Goal: Check status: Check status

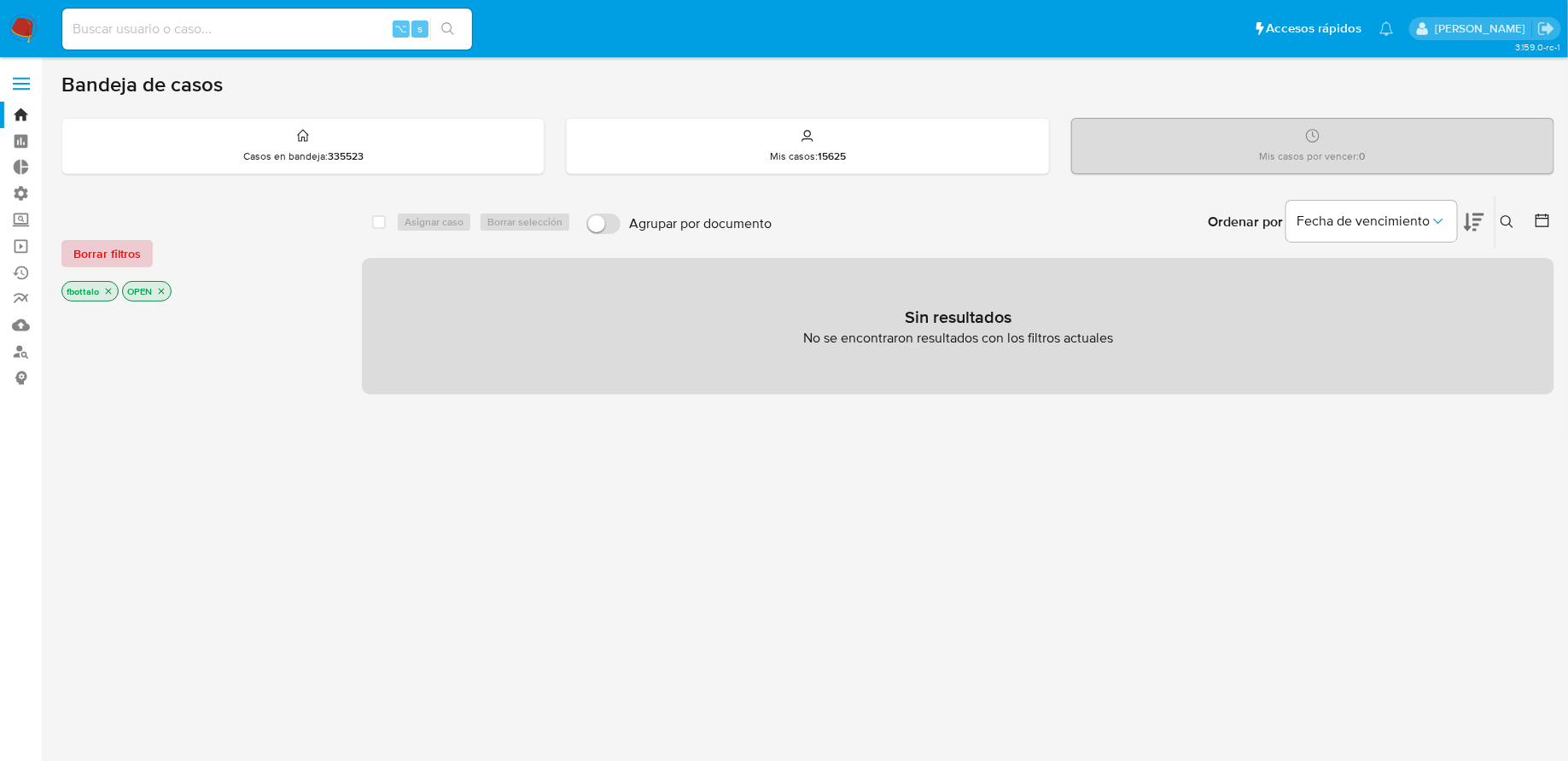
click at [121, 256] on span "Borrar filtros" at bounding box center [106, 253] width 67 height 24
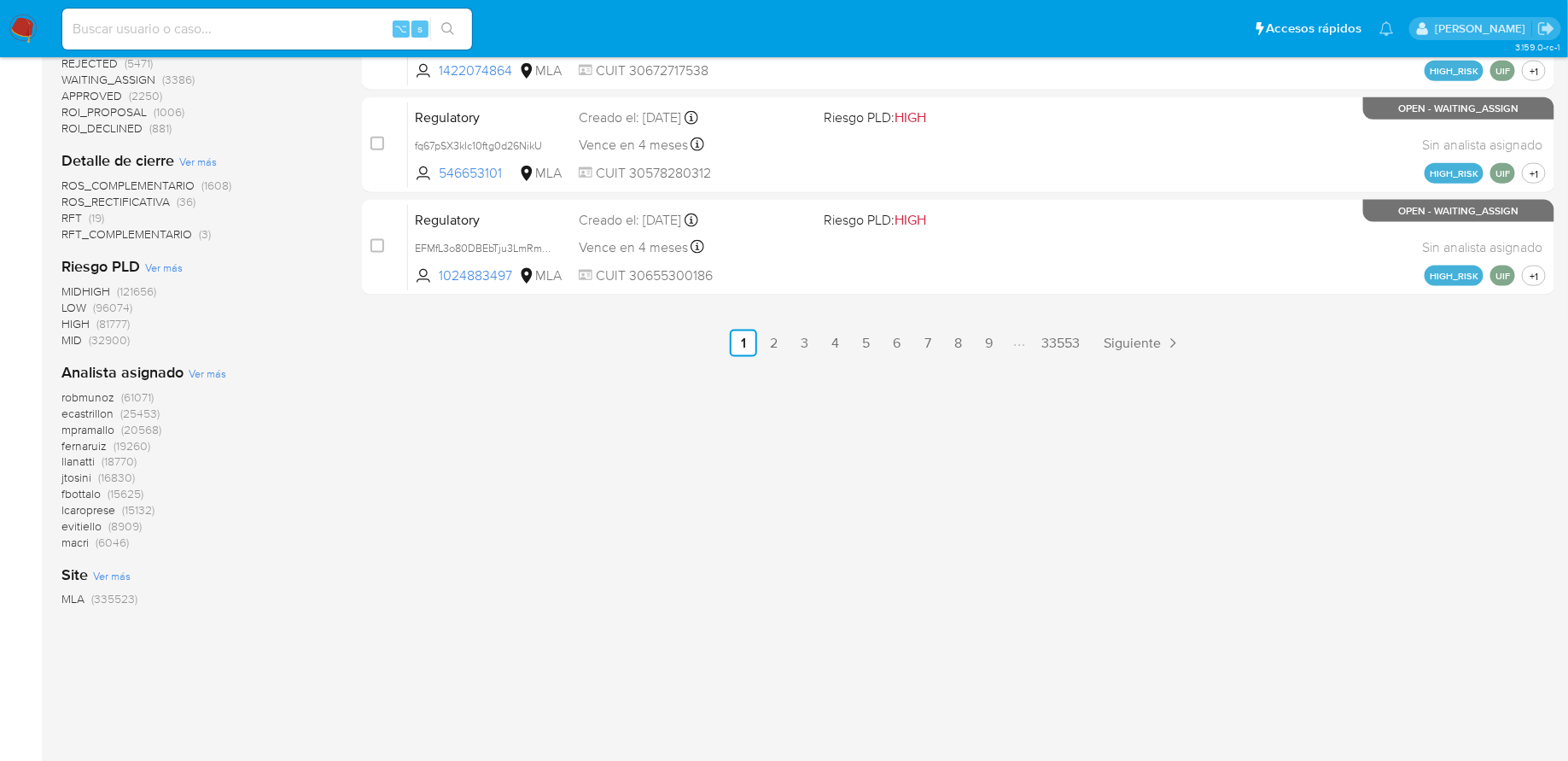
scroll to position [365, 0]
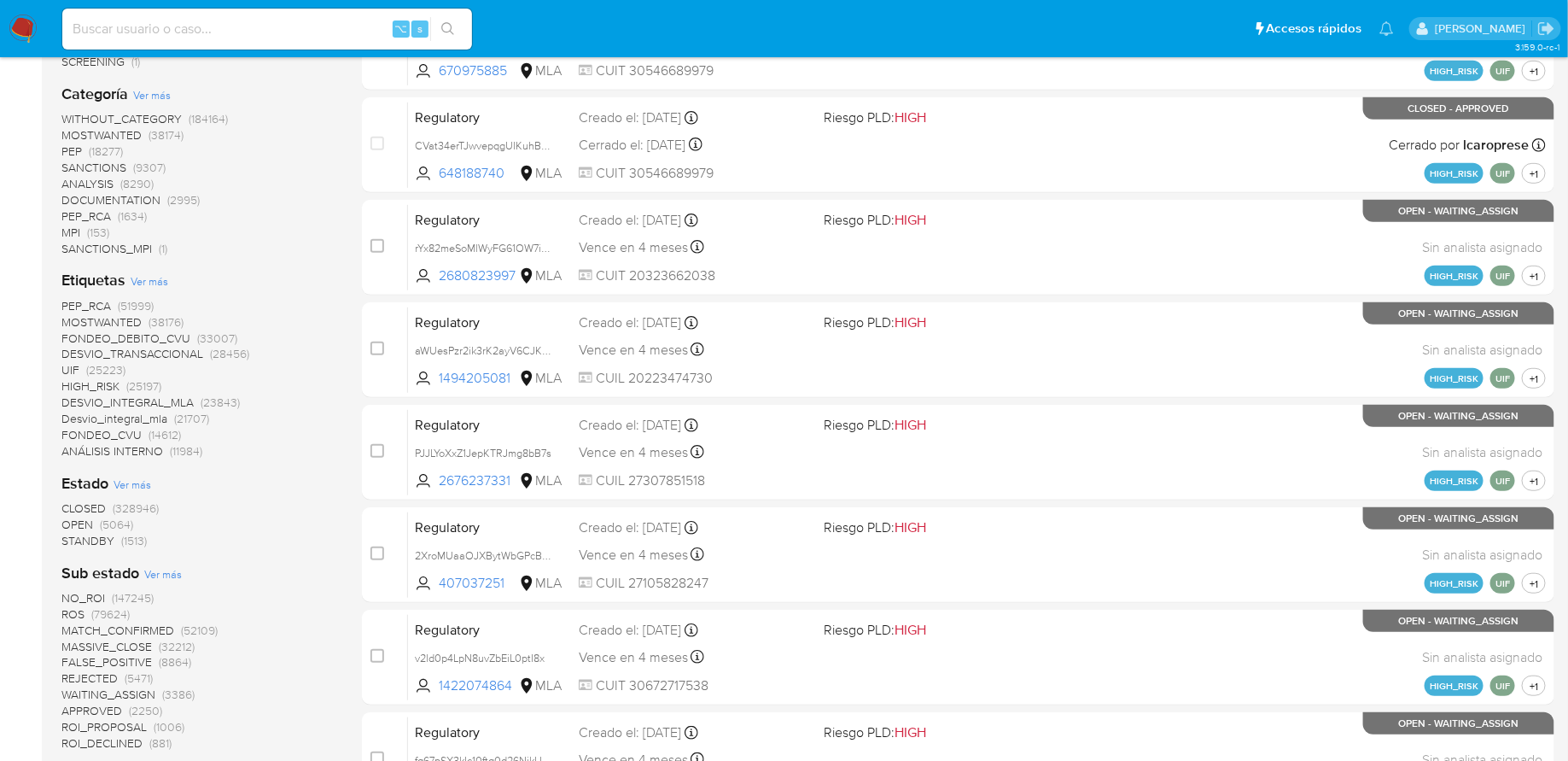
click at [83, 522] on span "OPEN" at bounding box center [77, 525] width 31 height 17
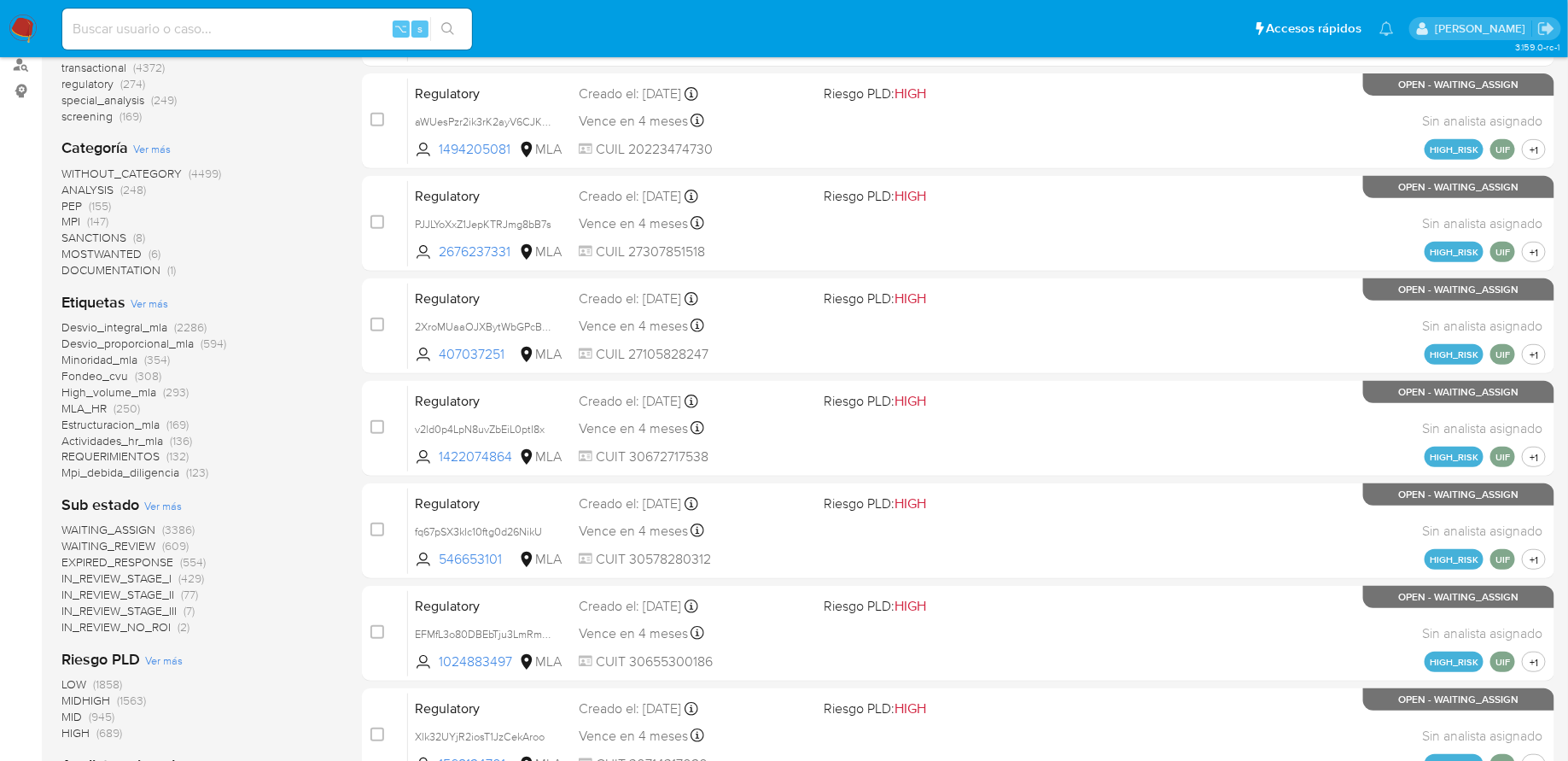
scroll to position [162, 0]
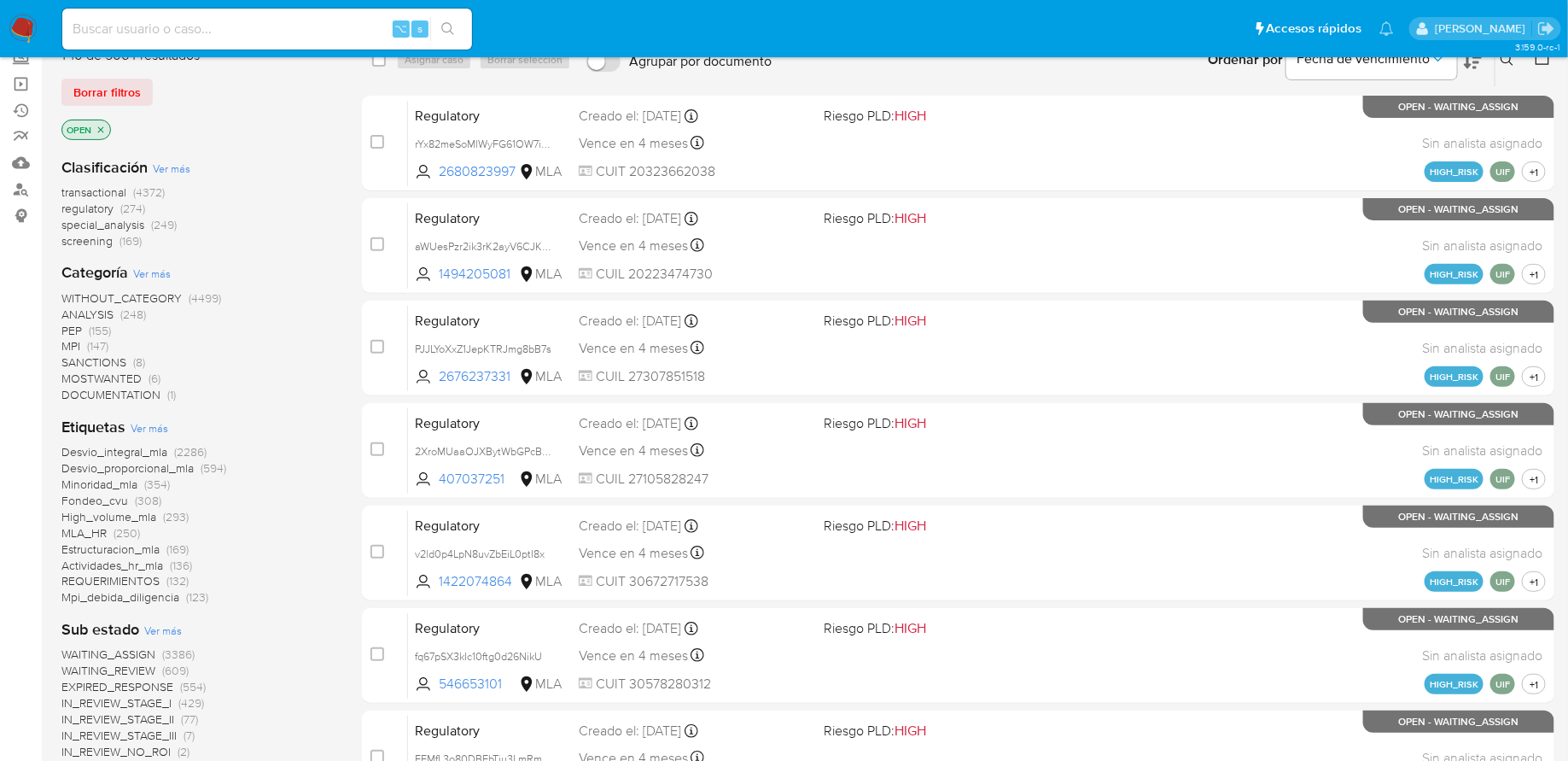
click at [104, 128] on icon "close-filter" at bounding box center [101, 129] width 10 height 10
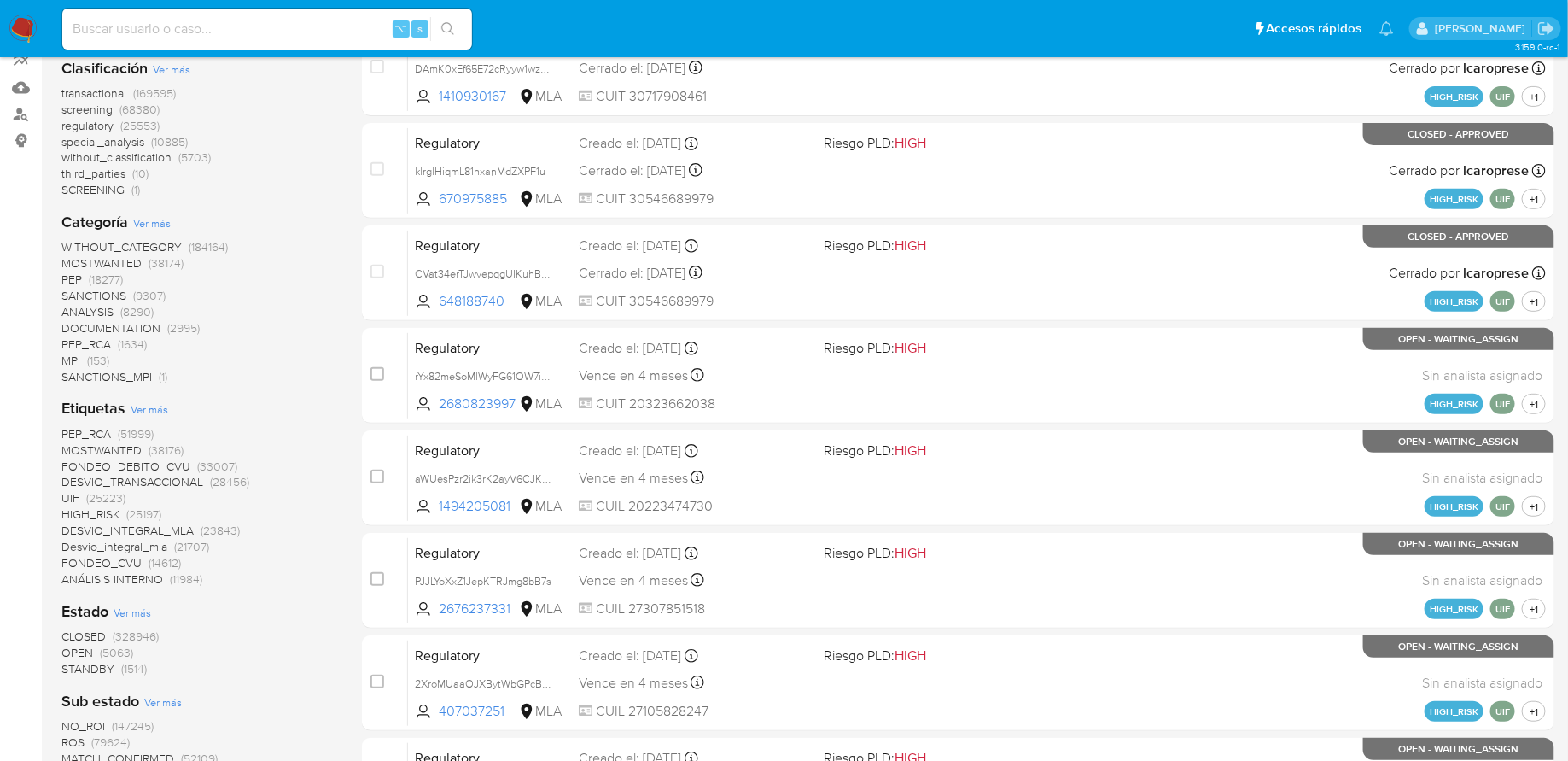
scroll to position [330, 0]
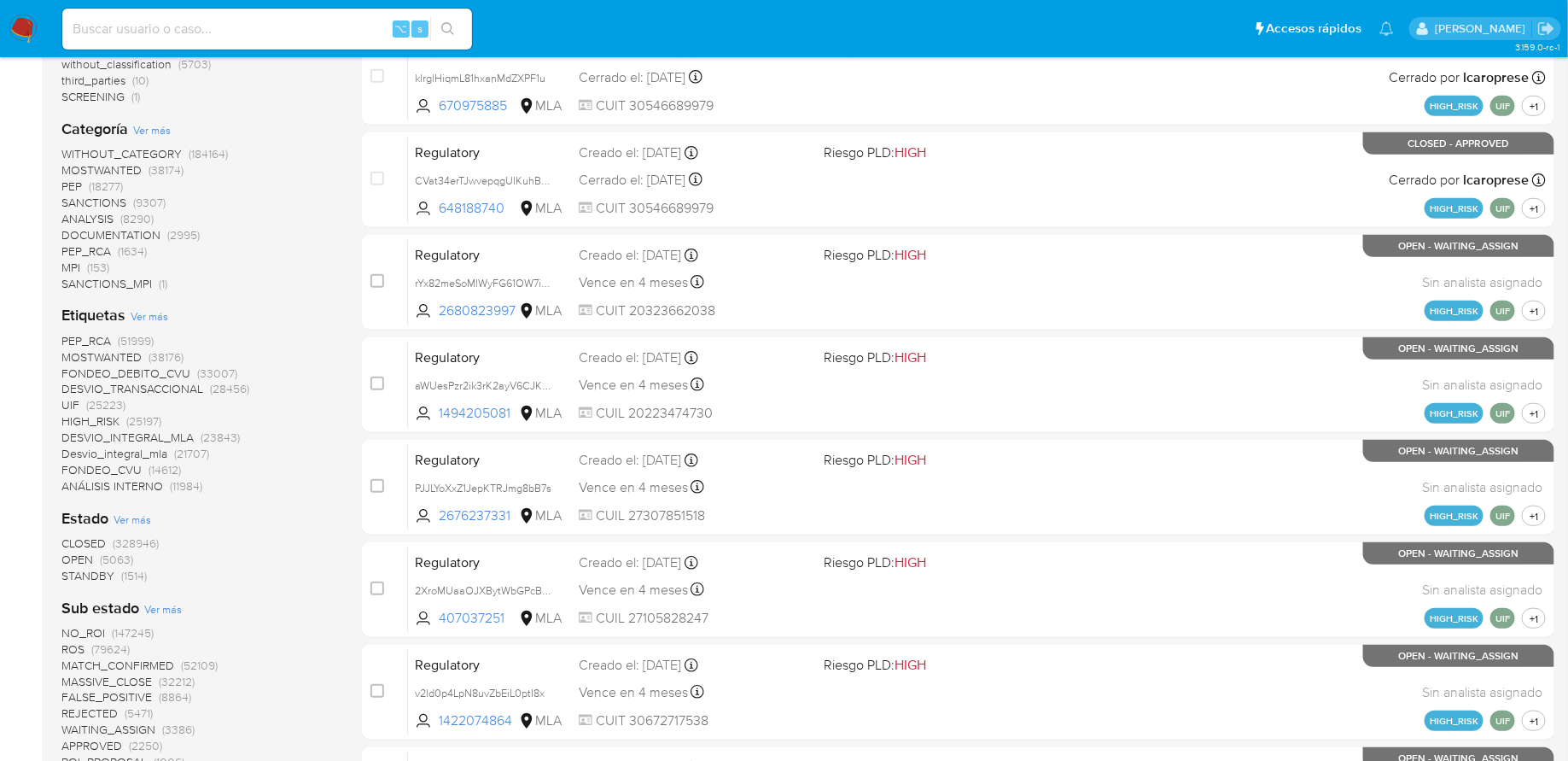
click at [108, 570] on span "STANDBY" at bounding box center [88, 576] width 53 height 17
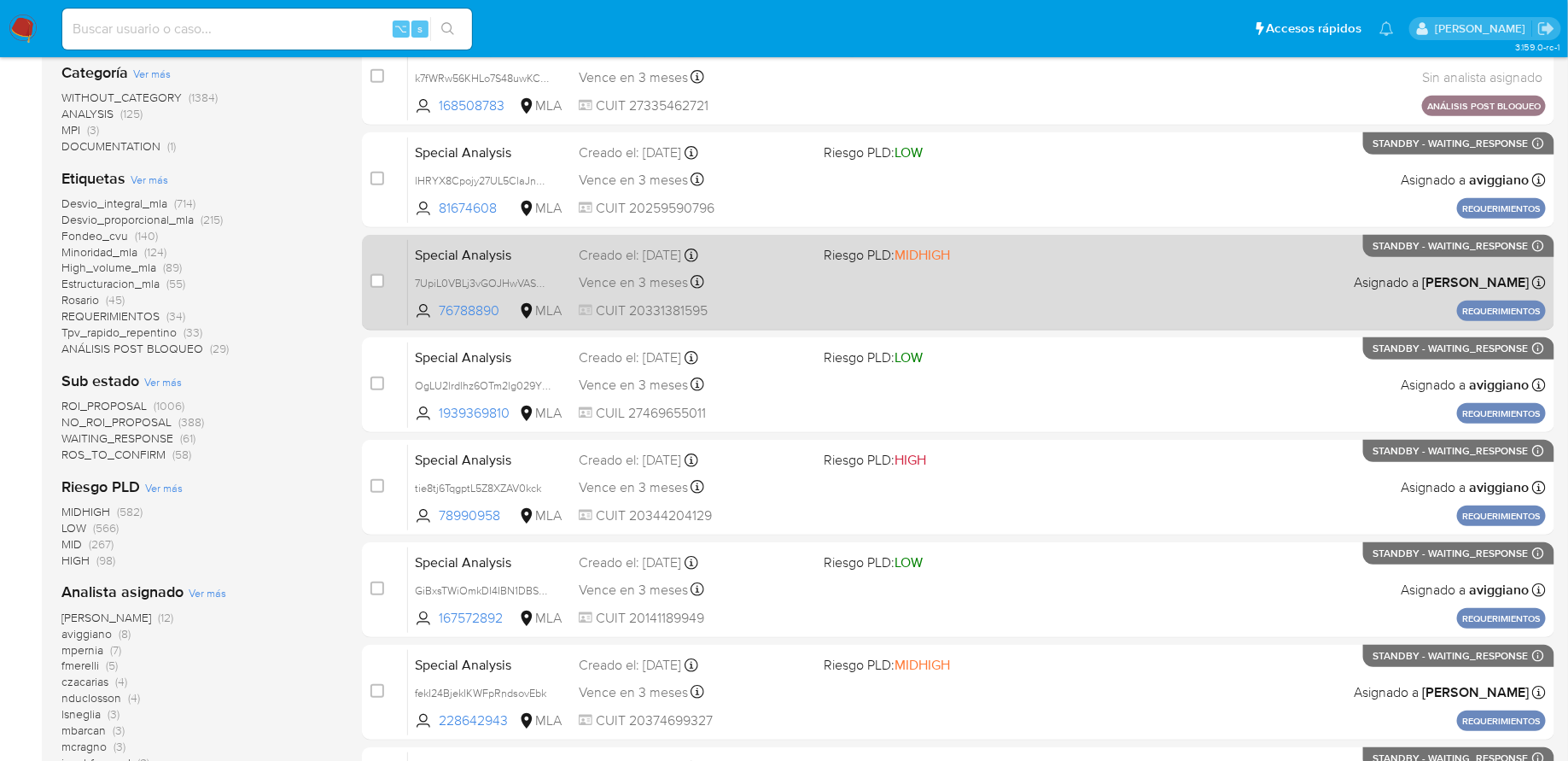
click at [1028, 272] on div "Special Analysis 7UpiL0VBLj3vGOJHwVASVkOY 76788890 MLA Riesgo PLD: MIDHIGH Crea…" at bounding box center [977, 282] width 1138 height 86
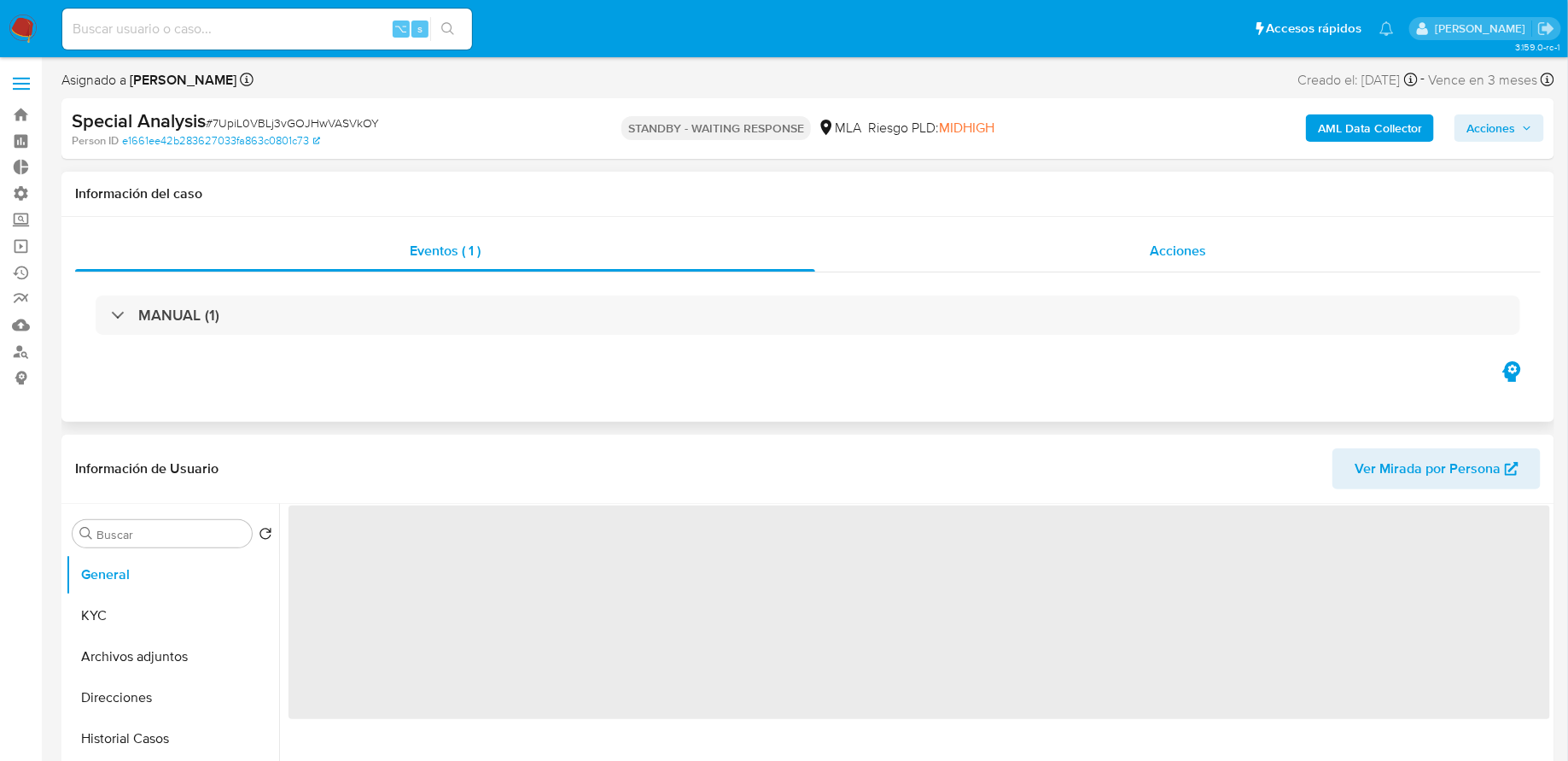
click at [1029, 248] on div "Acciones" at bounding box center [1178, 251] width 726 height 41
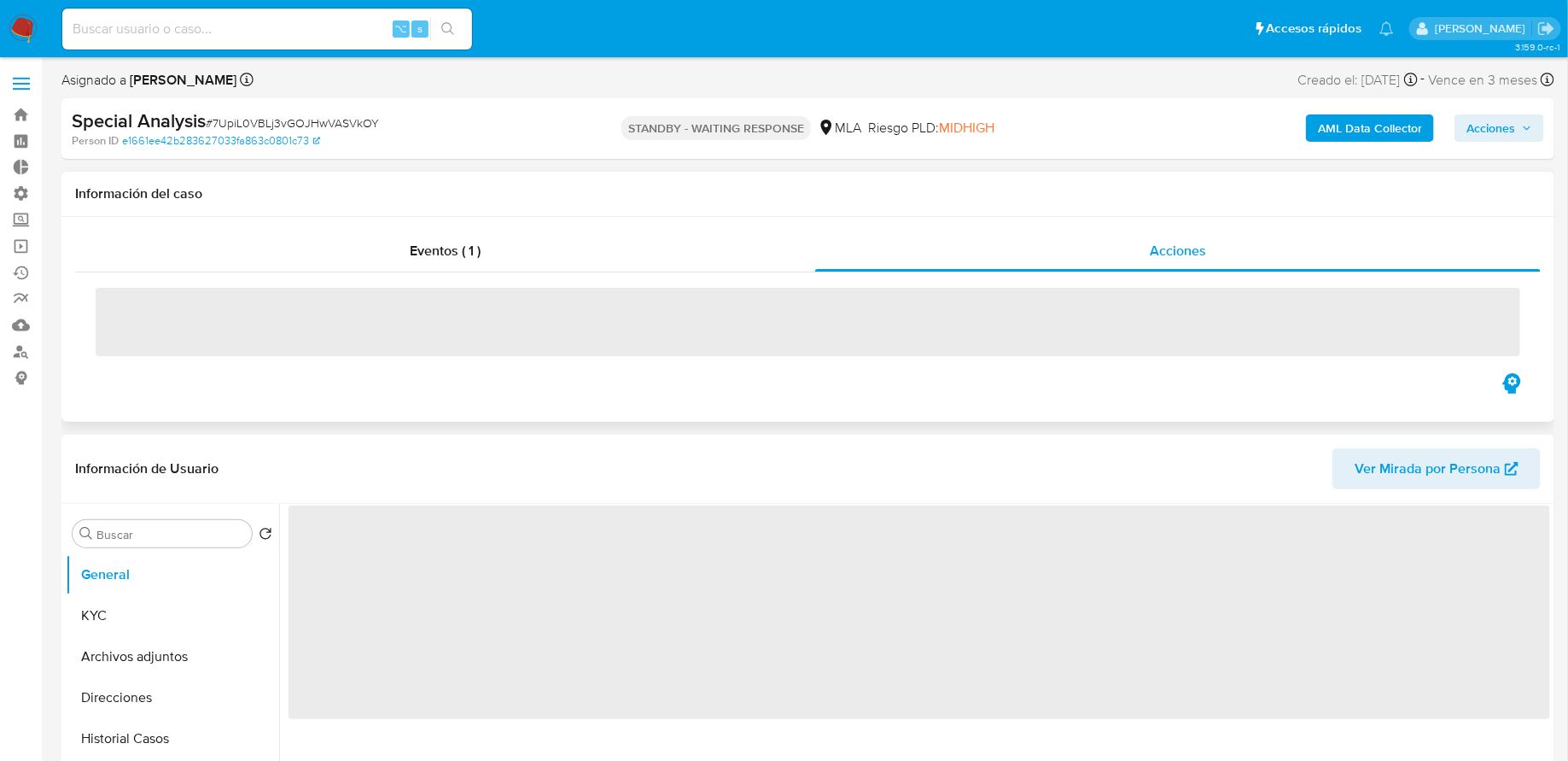
select select "10"
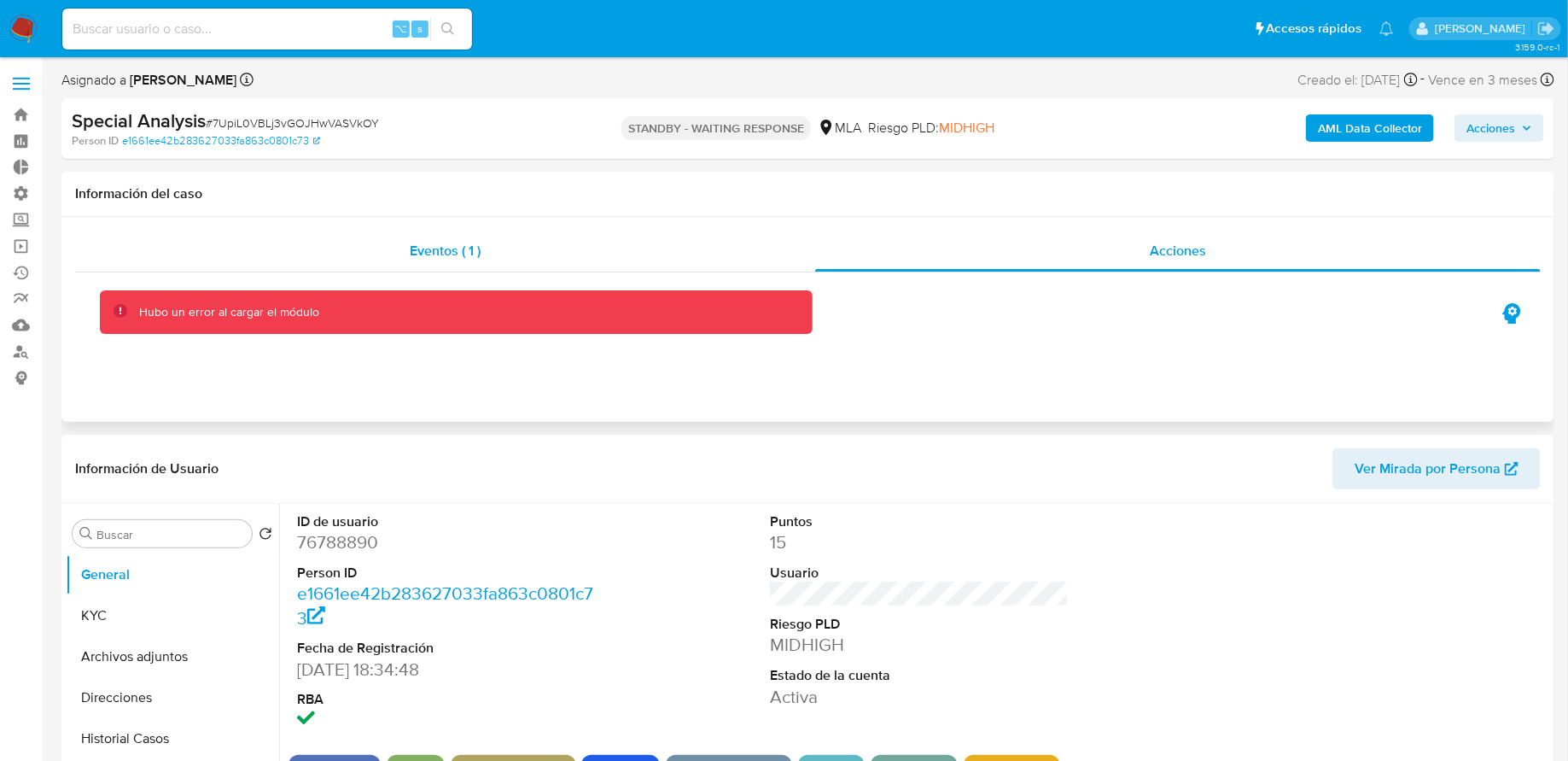
click at [533, 232] on div "Eventos ( 1 )" at bounding box center [445, 251] width 740 height 41
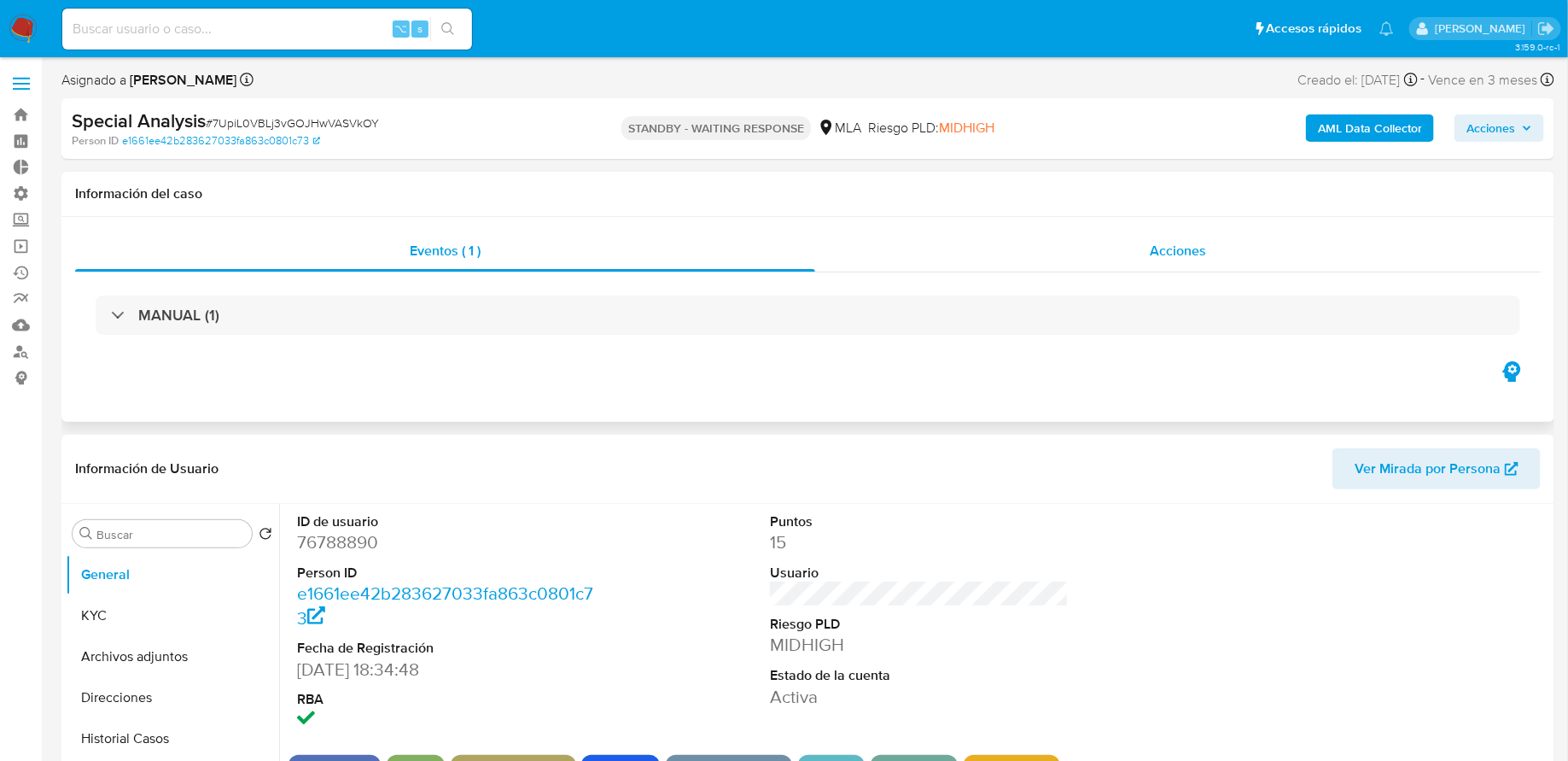
click at [944, 244] on div "Acciones" at bounding box center [1178, 251] width 726 height 41
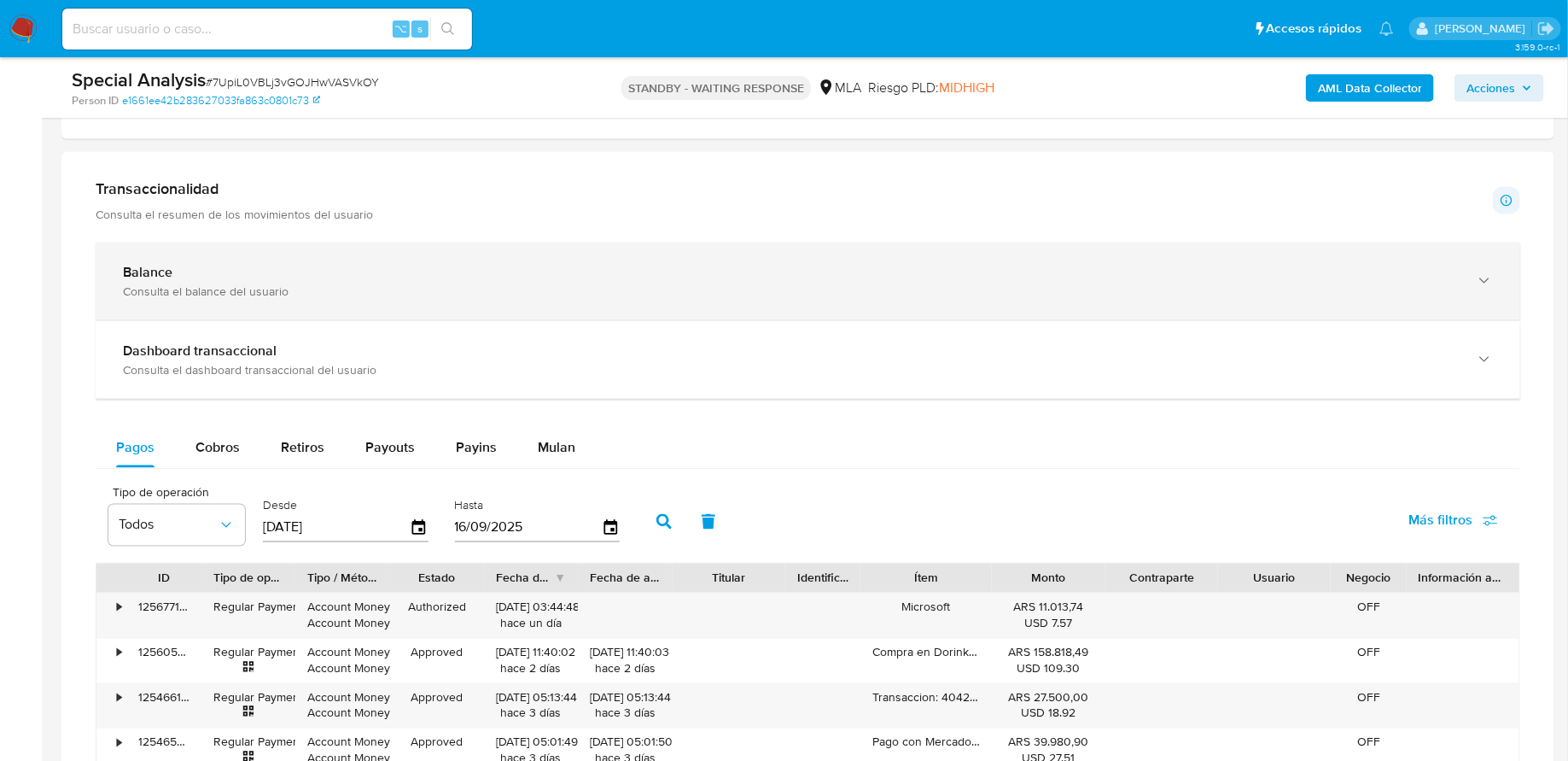
scroll to position [1063, 0]
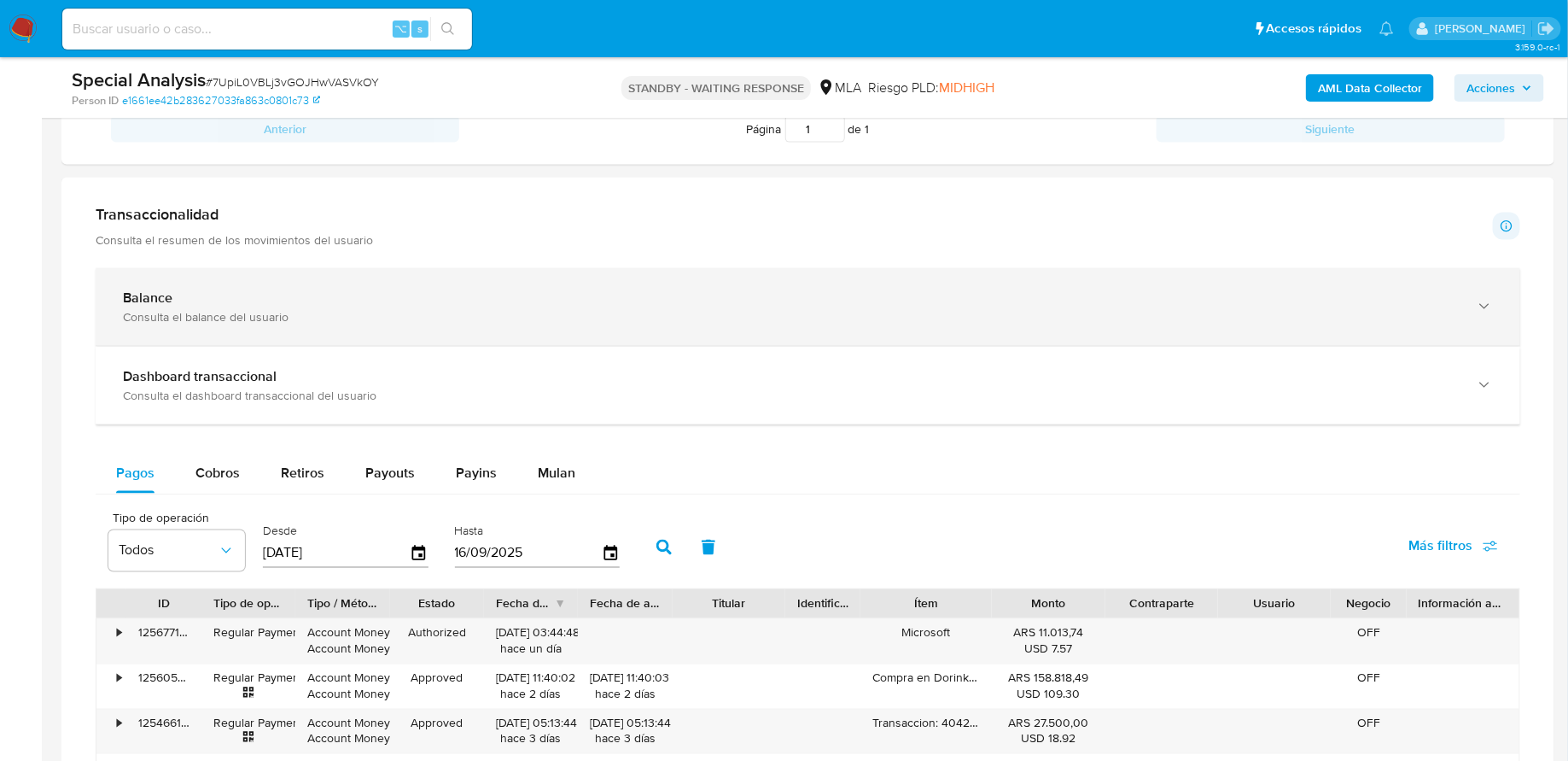
click at [283, 275] on div "Balance Consulta el balance del usuario" at bounding box center [808, 307] width 1425 height 78
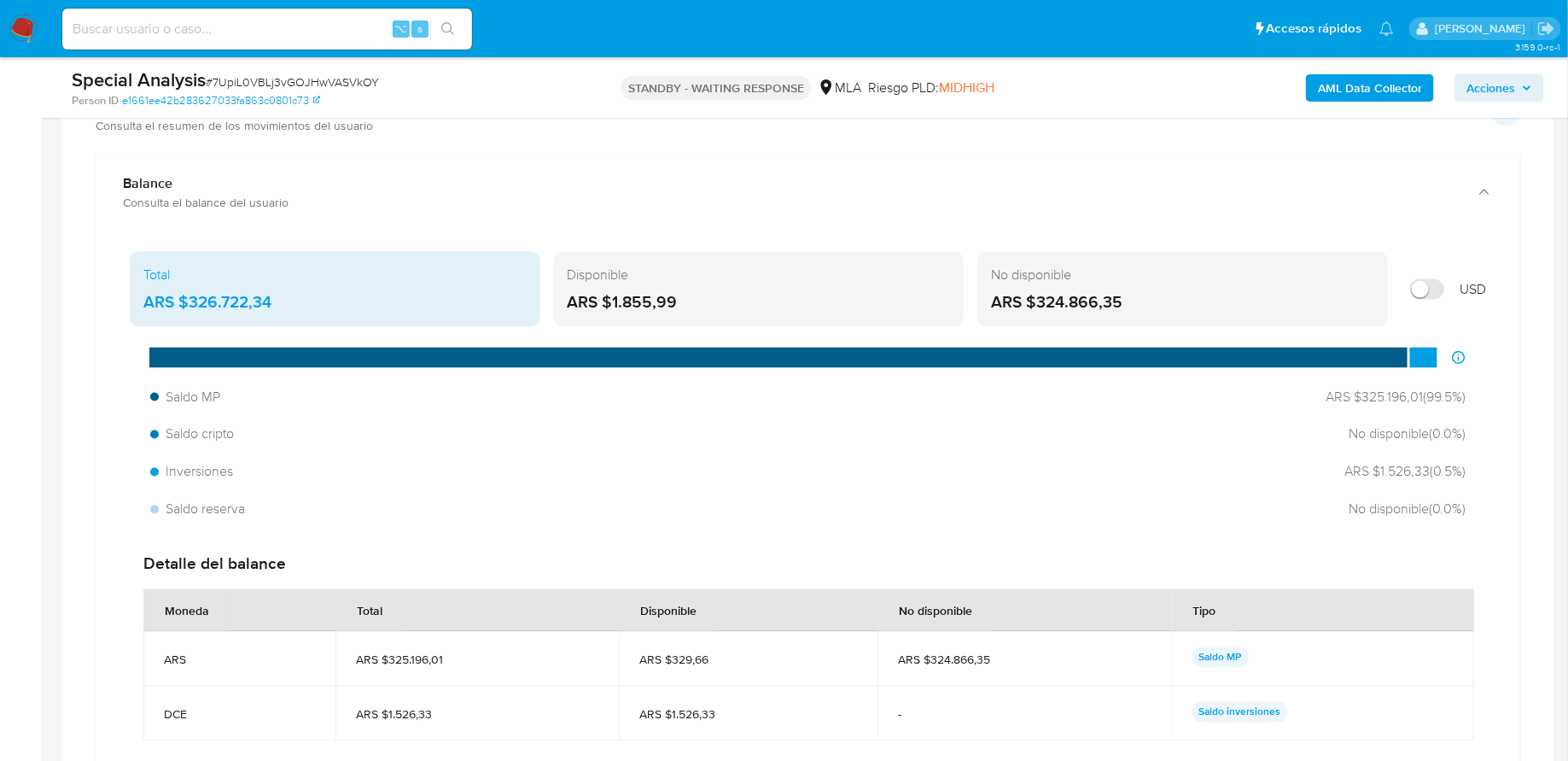
scroll to position [1217, 0]
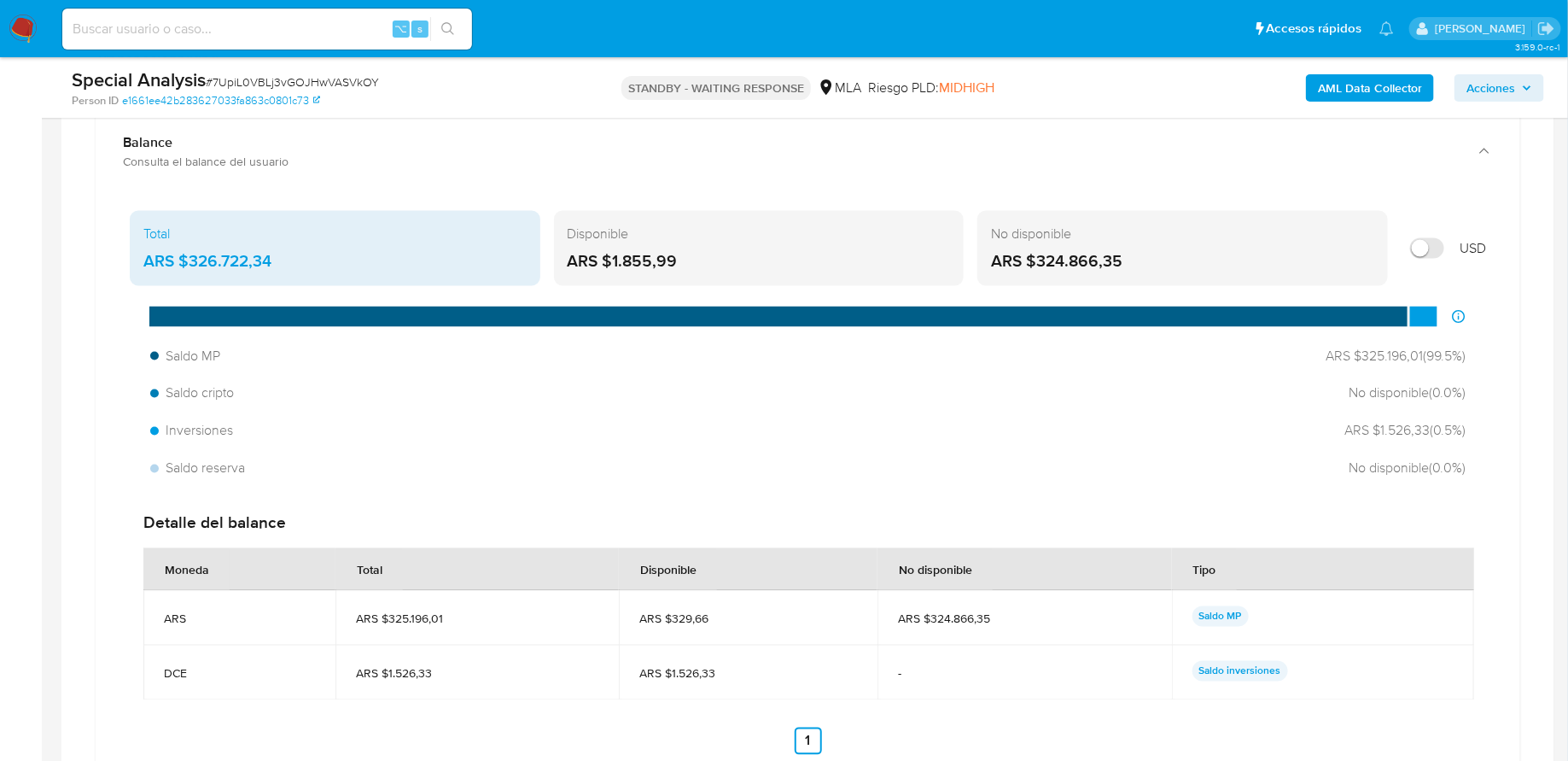
click at [734, 212] on div "Disponible ARS $1.855,99" at bounding box center [759, 248] width 411 height 75
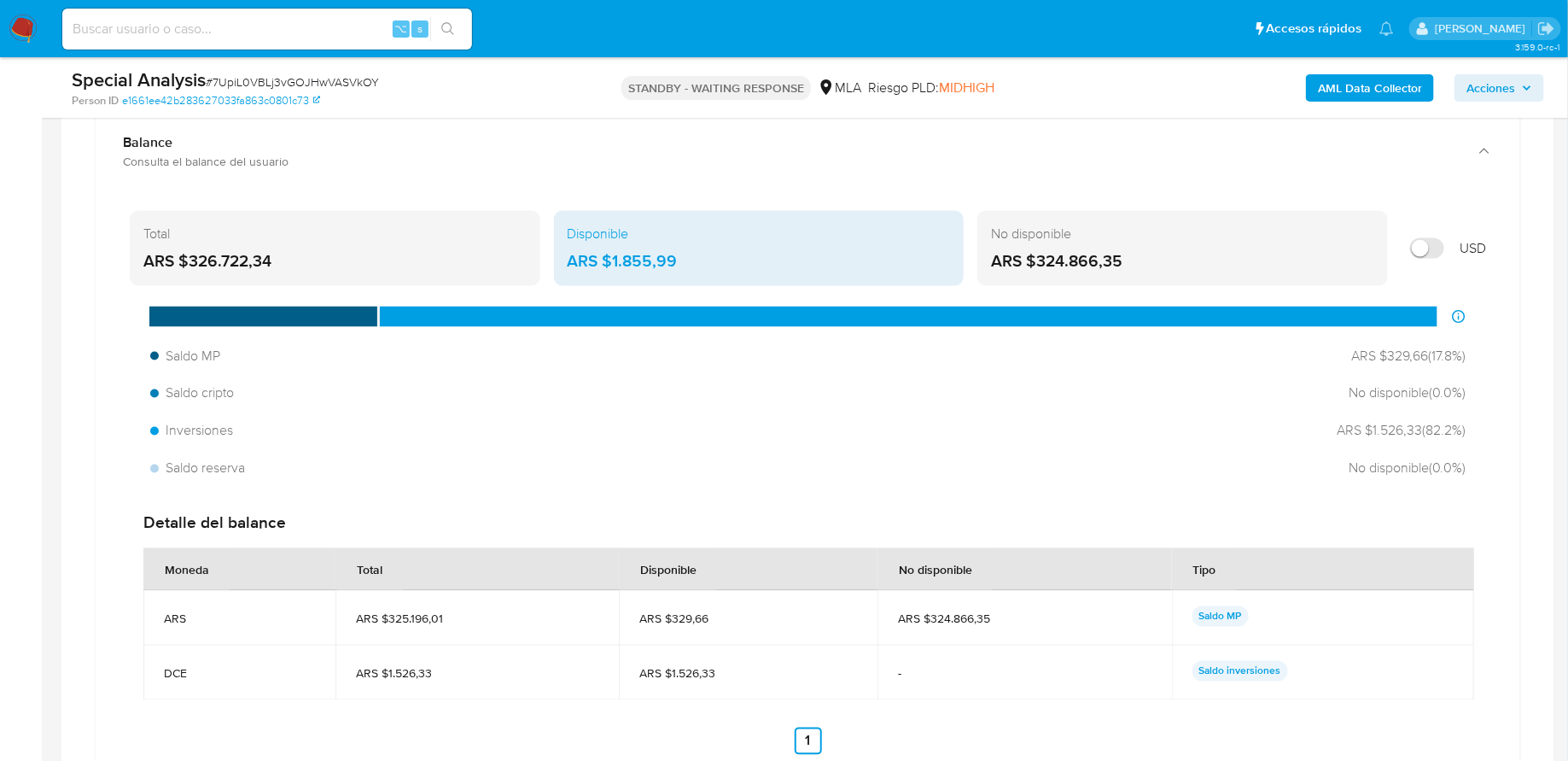
click at [1040, 233] on div "No disponible" at bounding box center [1183, 234] width 383 height 19
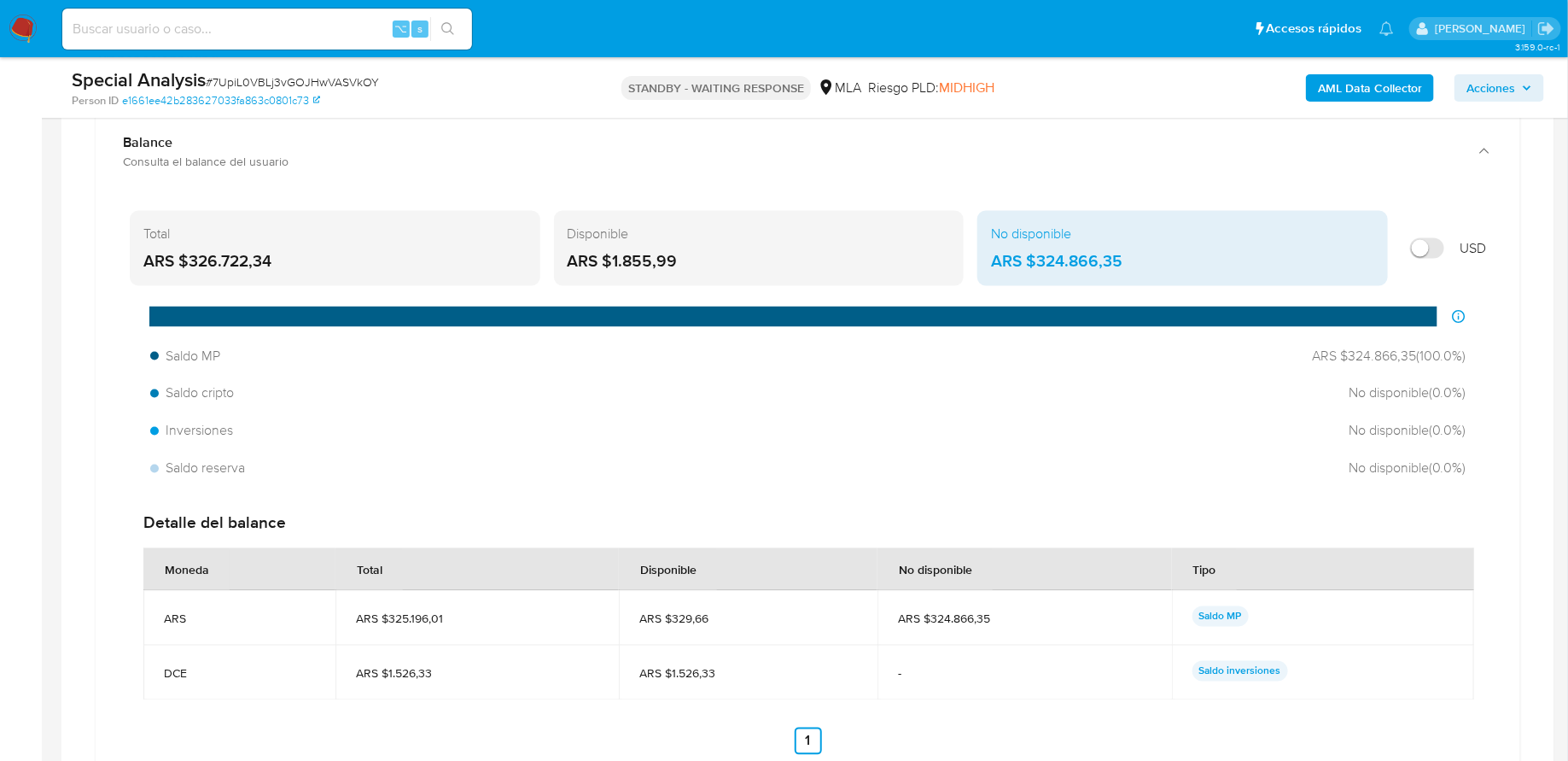
click at [440, 235] on div "Total" at bounding box center [335, 234] width 383 height 19
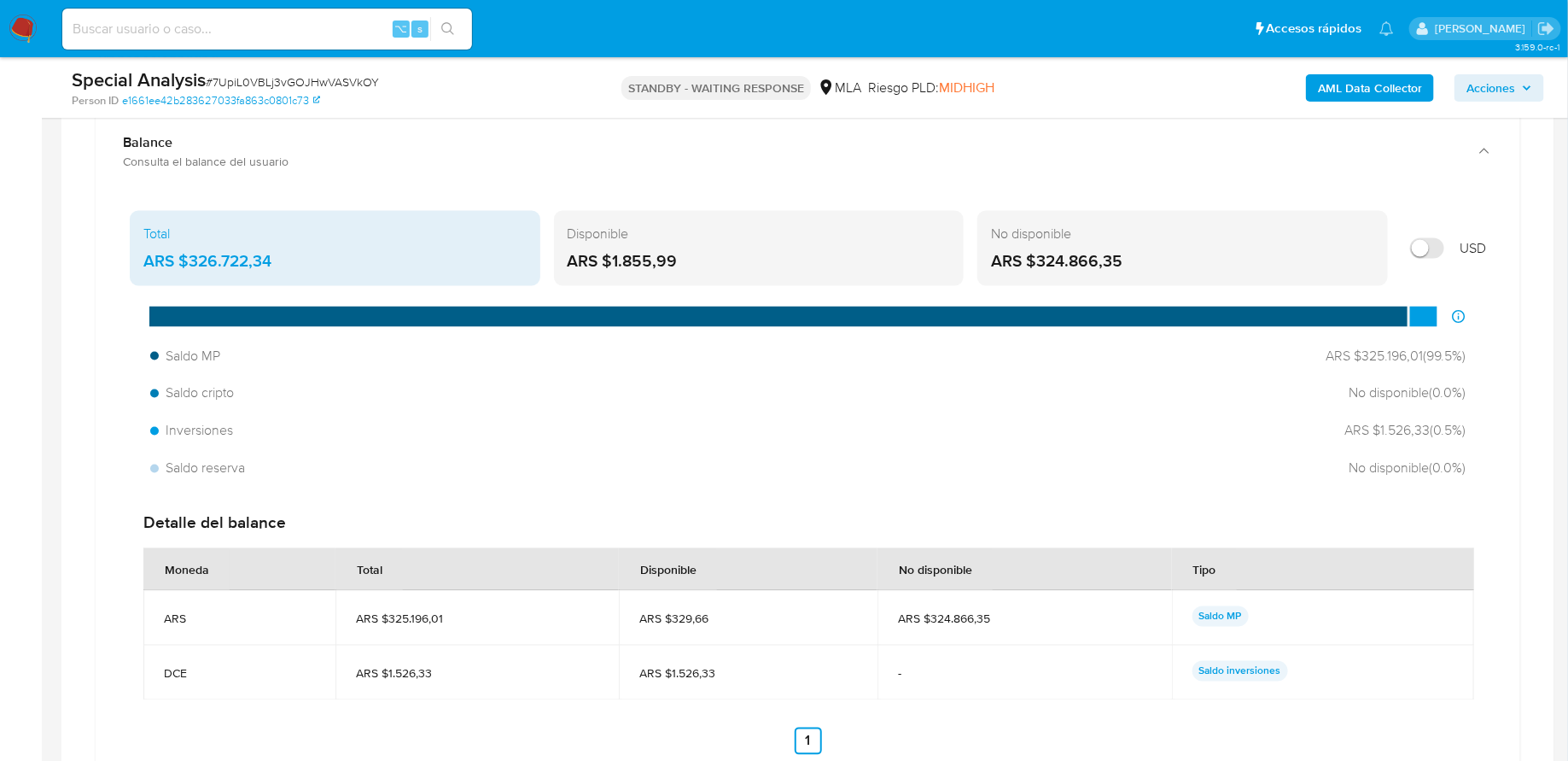
scroll to position [1132, 0]
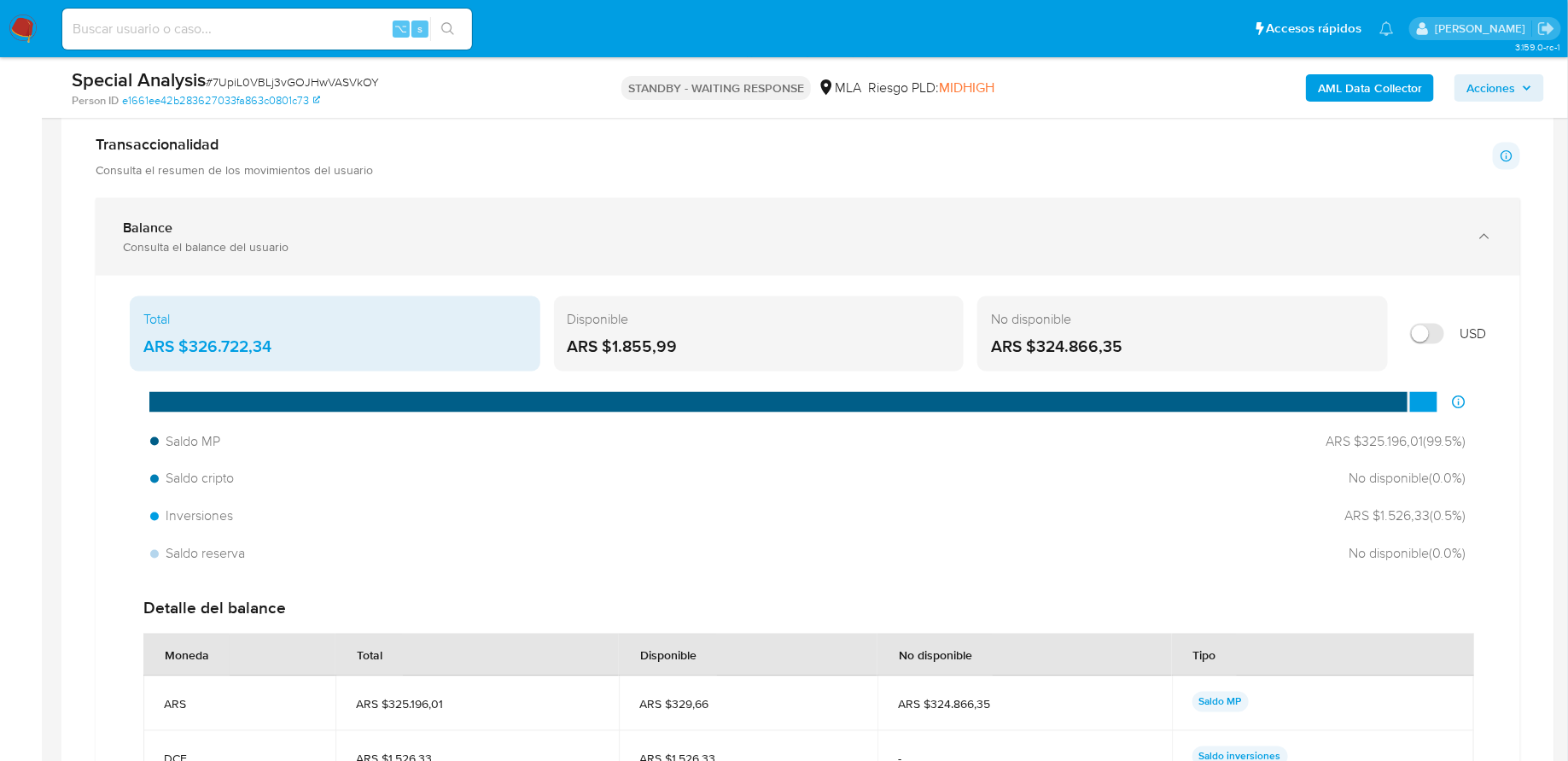
click at [398, 229] on div "Balance" at bounding box center [791, 228] width 1337 height 17
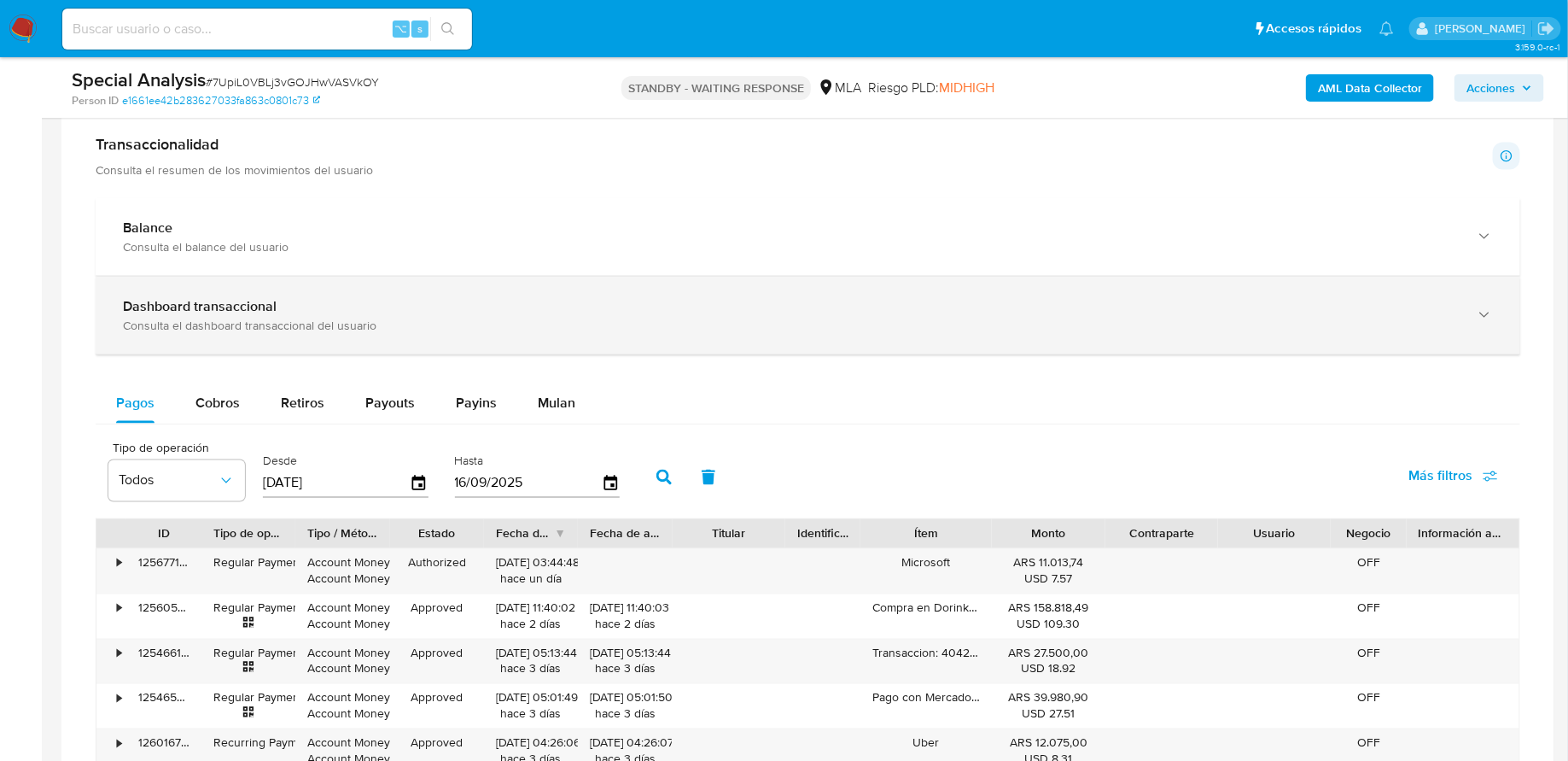
click at [362, 303] on div "Dashboard transaccional" at bounding box center [791, 306] width 1337 height 17
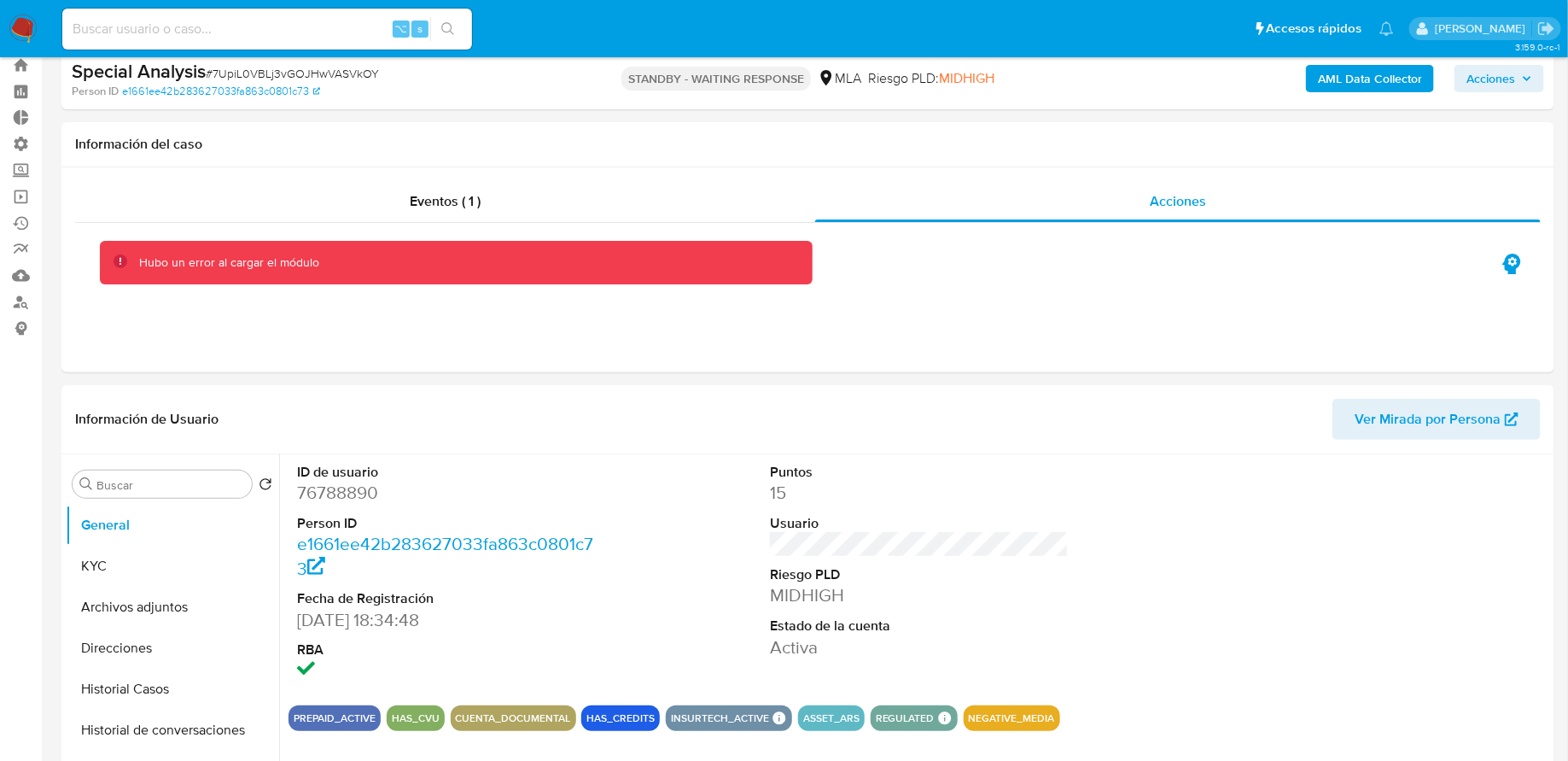
scroll to position [0, 0]
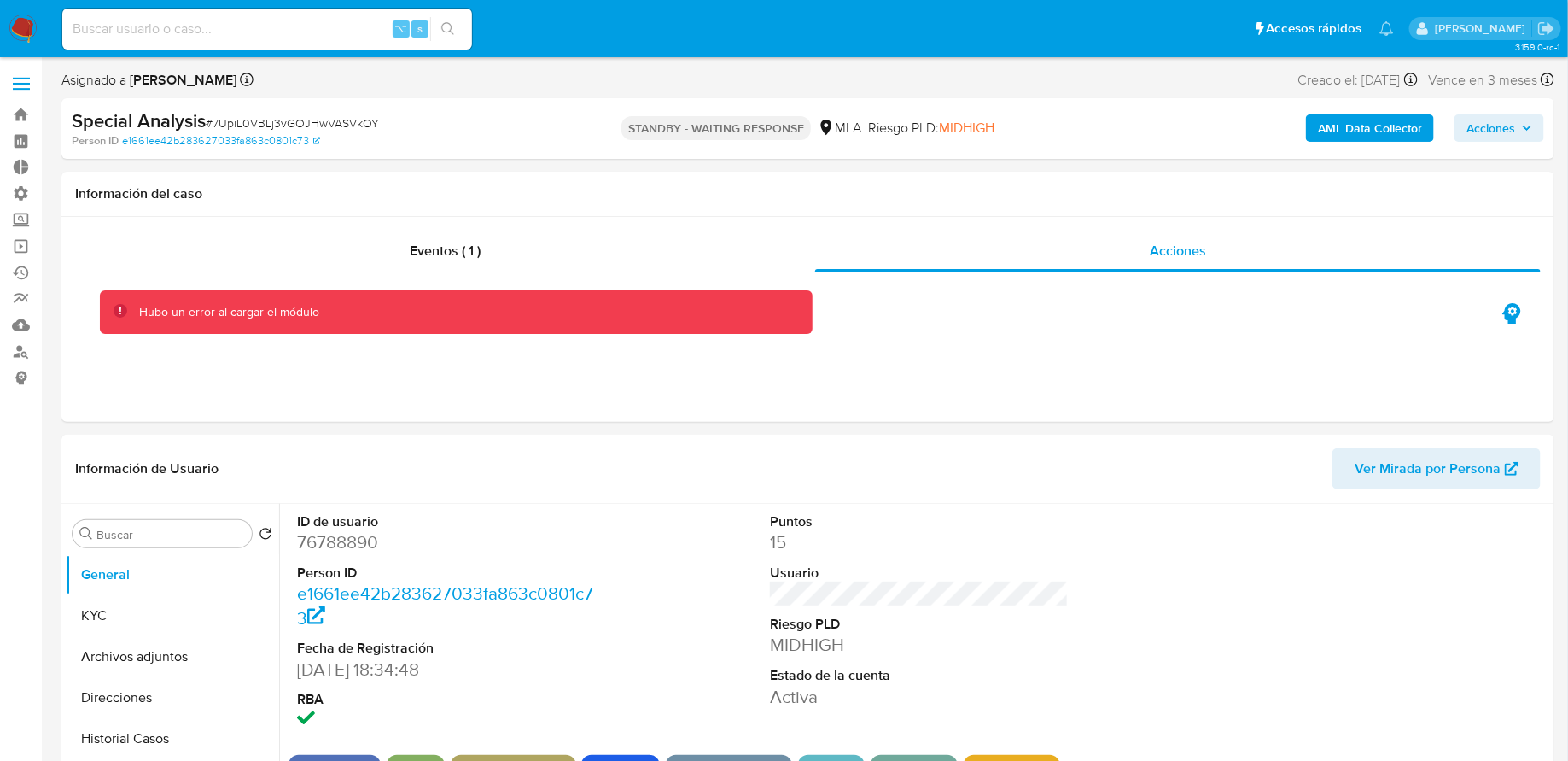
click at [426, 278] on div "Hubo un error al cargar el módulo" at bounding box center [807, 286] width 1466 height 28
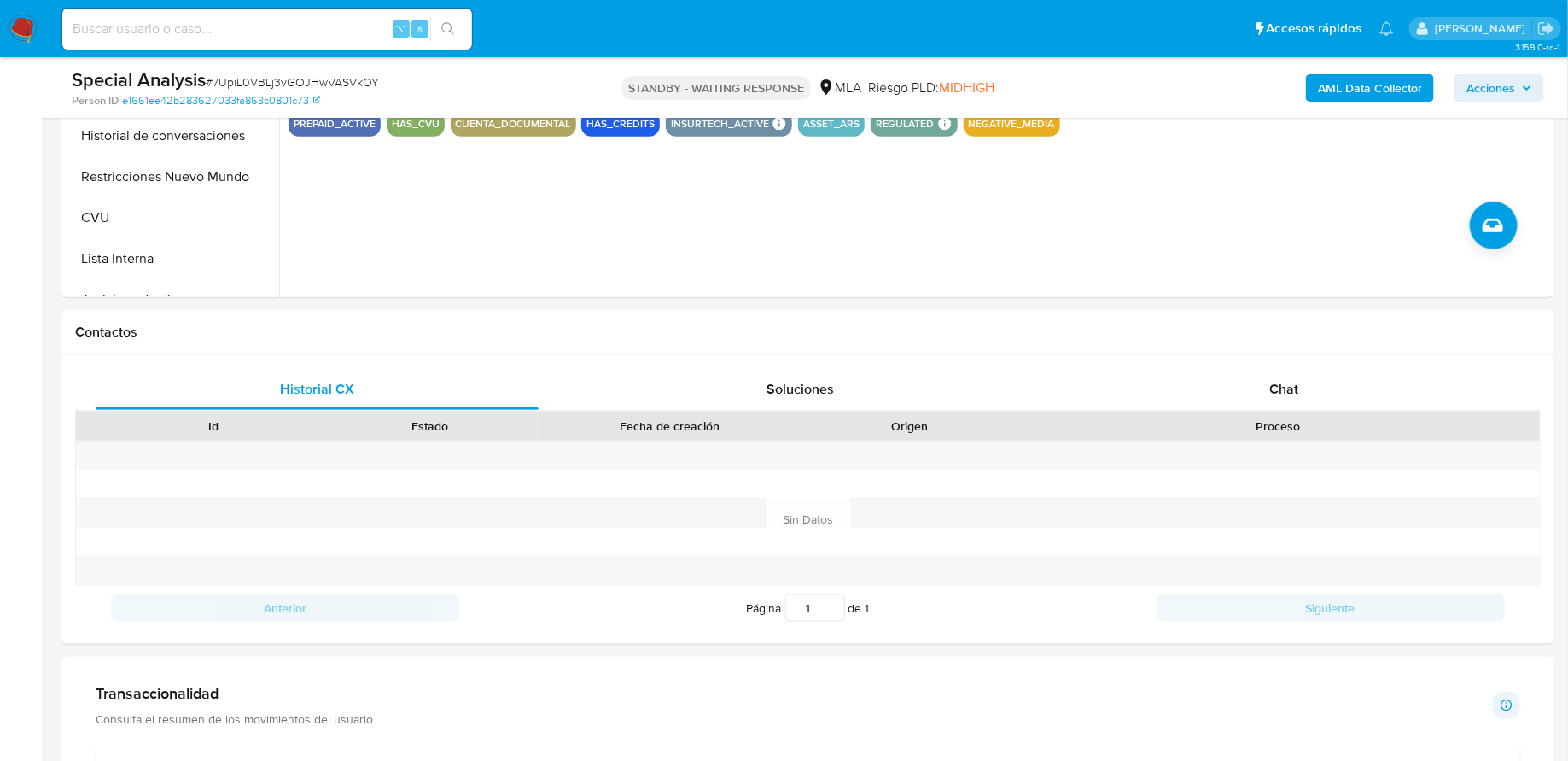
scroll to position [256, 0]
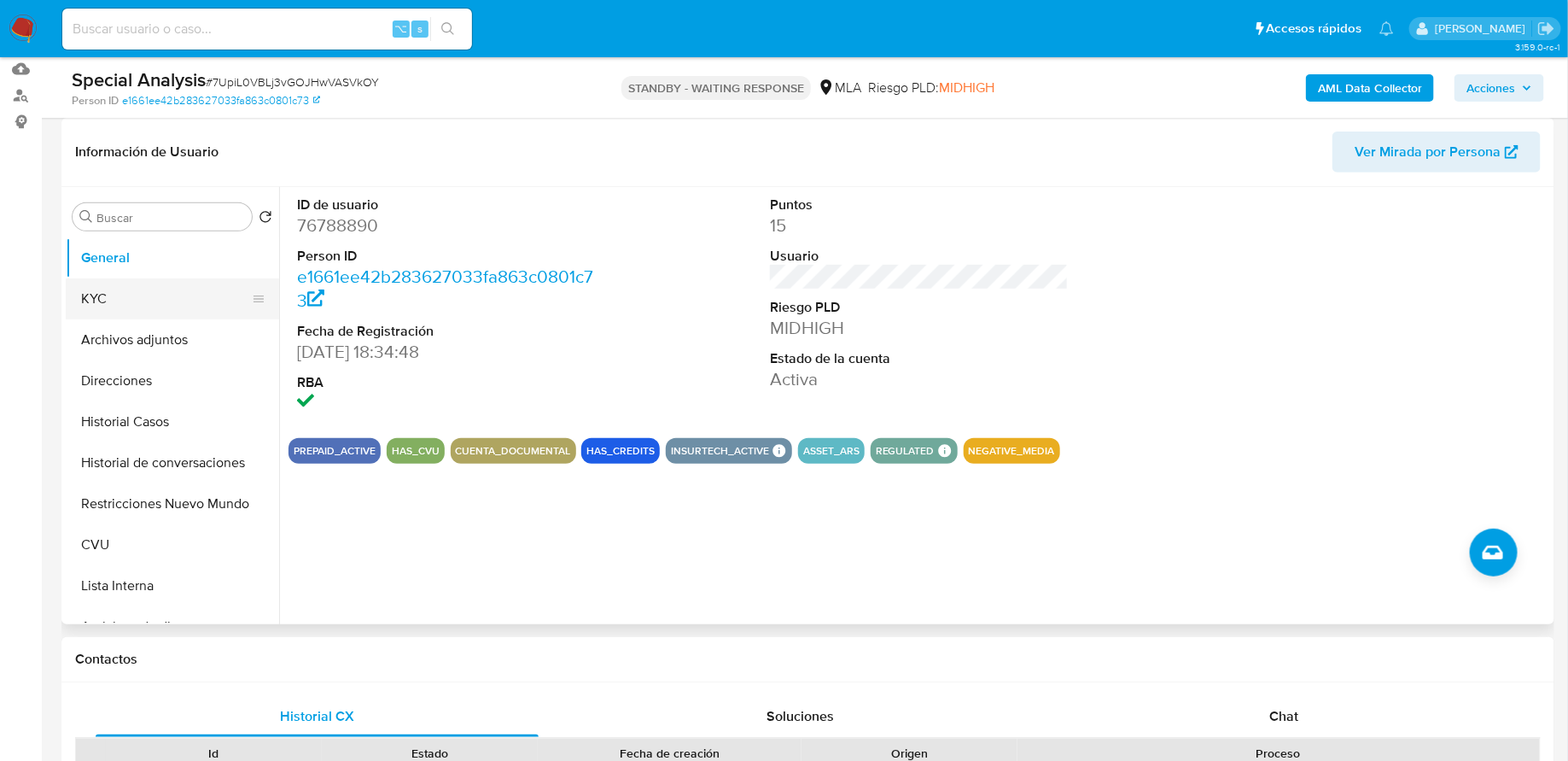
click at [197, 289] on button "KYC" at bounding box center [165, 298] width 200 height 41
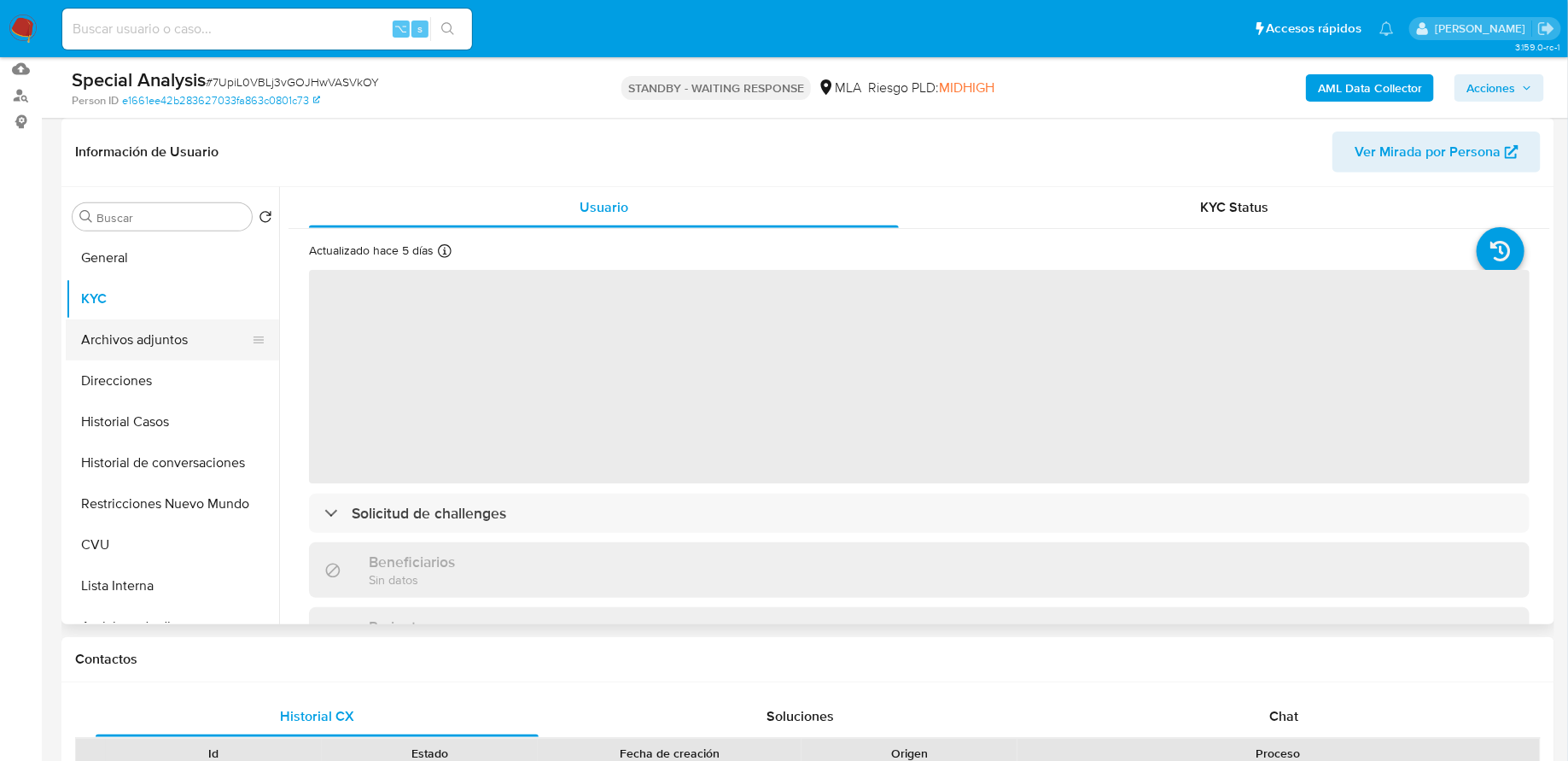
click at [191, 324] on button "Archivos adjuntos" at bounding box center [165, 340] width 200 height 41
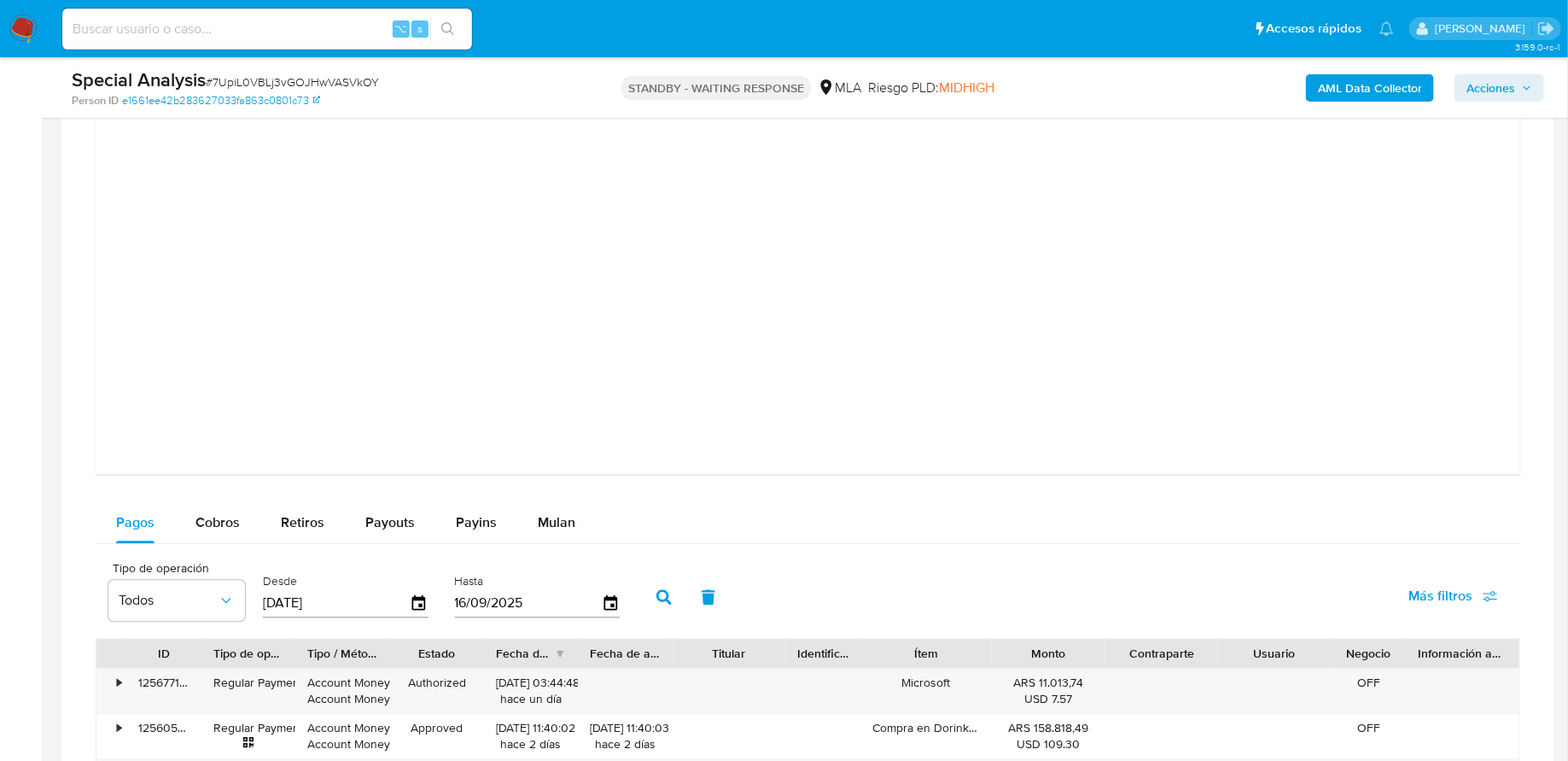
scroll to position [1815, 0]
click at [1455, 372] on div at bounding box center [807, 70] width 1397 height 769
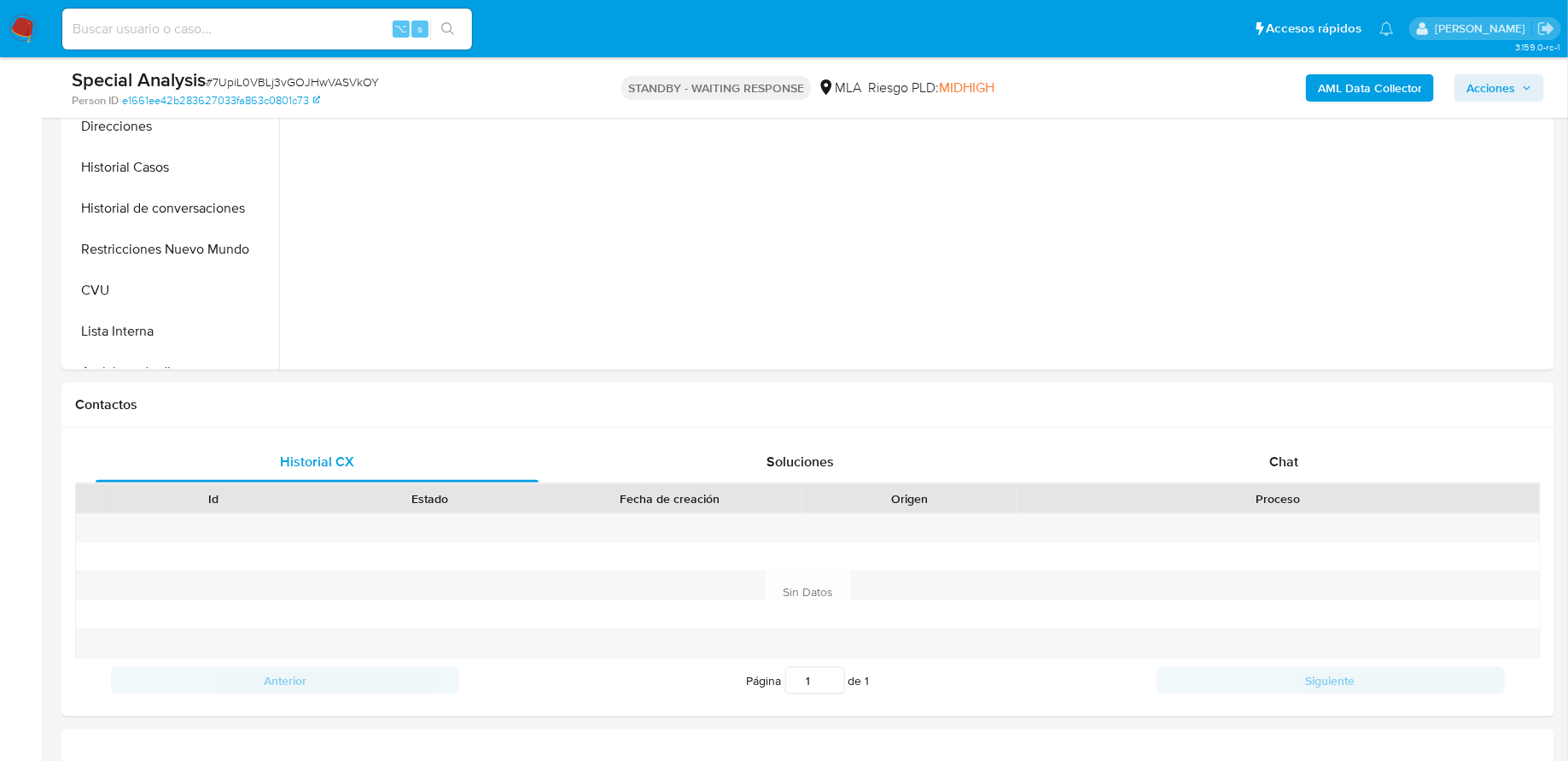
scroll to position [0, 0]
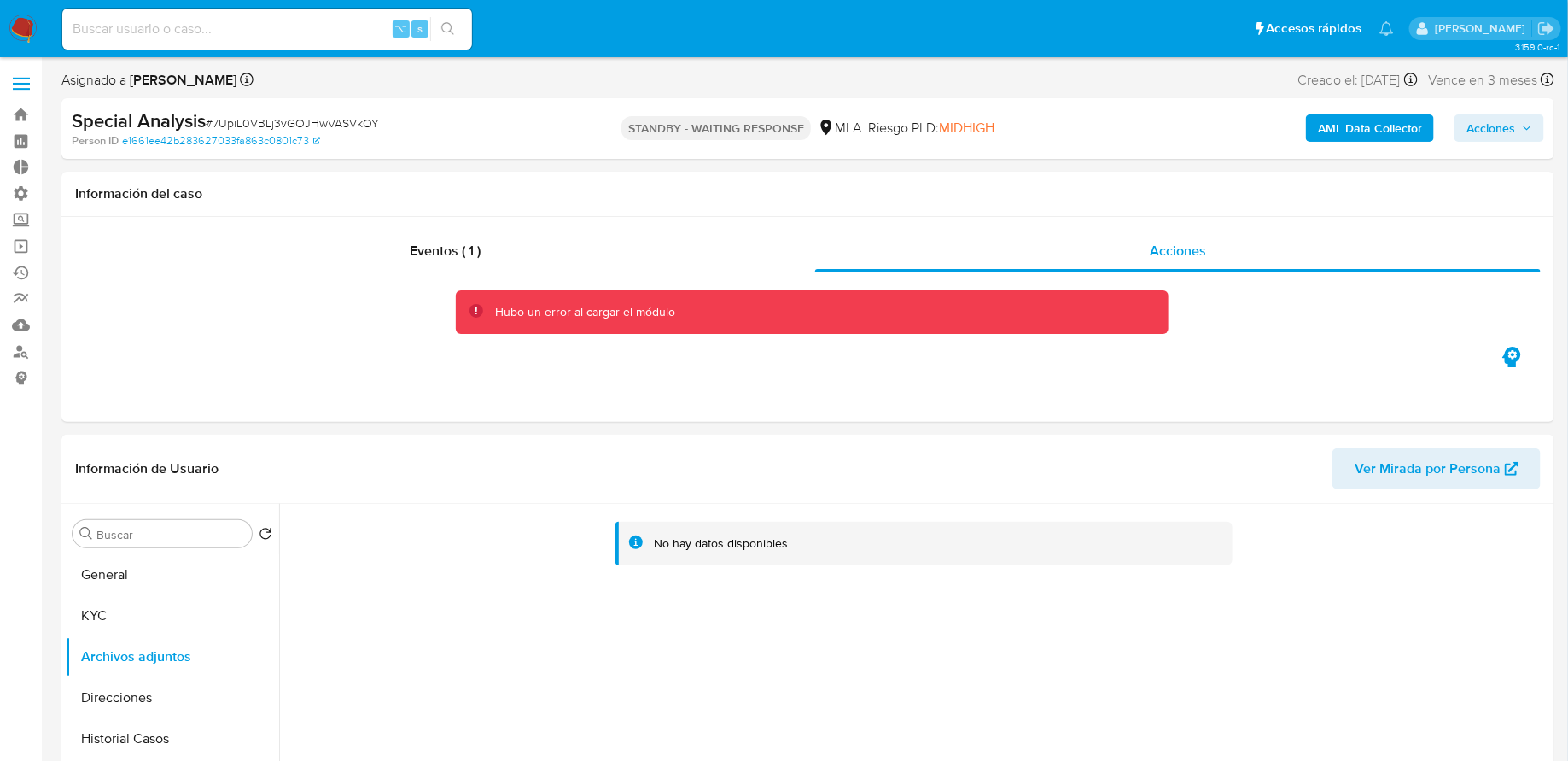
click at [21, 37] on img at bounding box center [23, 28] width 29 height 29
